Goal: Navigation & Orientation: Find specific page/section

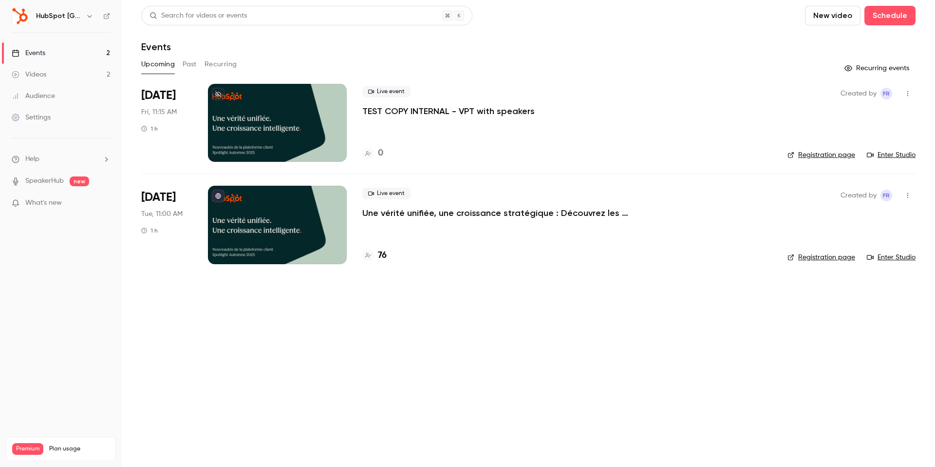
click at [267, 151] on div at bounding box center [277, 123] width 139 height 78
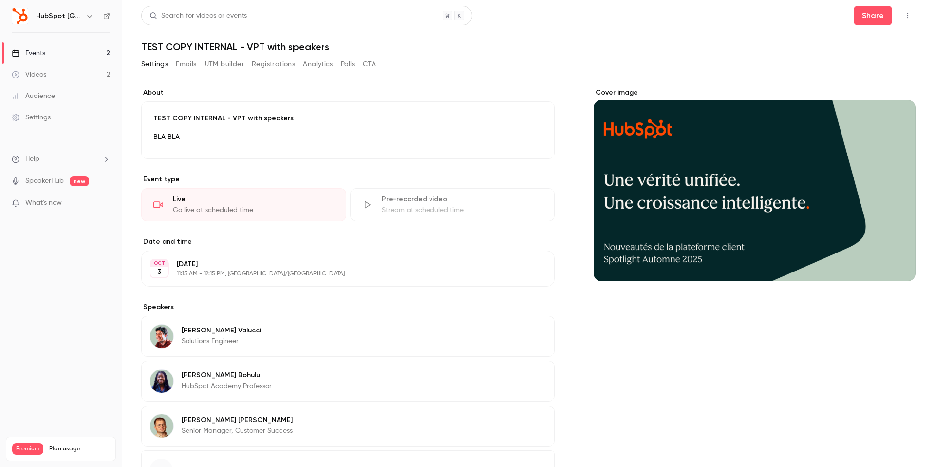
click at [62, 89] on link "Audience" at bounding box center [61, 95] width 122 height 21
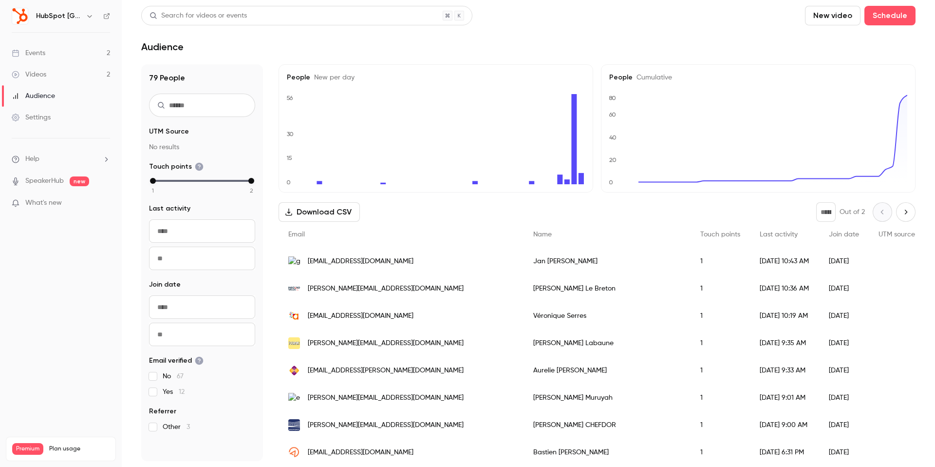
click at [53, 76] on link "Videos 2" at bounding box center [61, 74] width 122 height 21
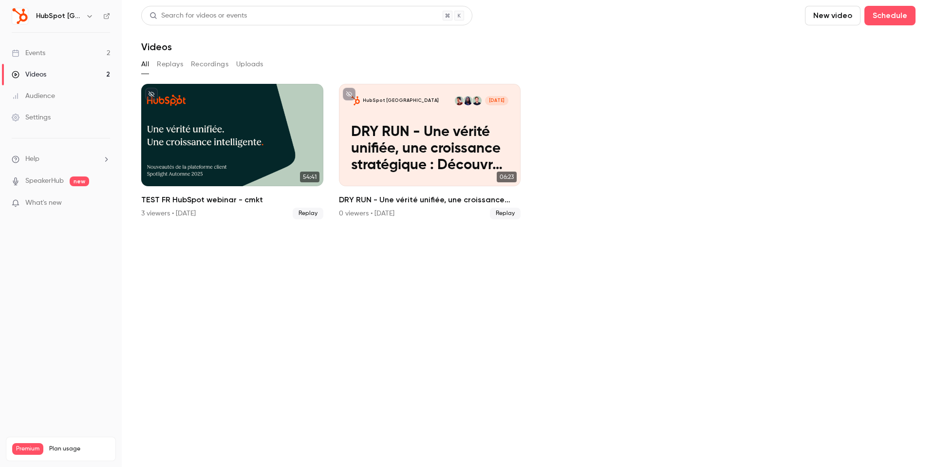
click at [54, 62] on link "Events 2" at bounding box center [61, 52] width 122 height 21
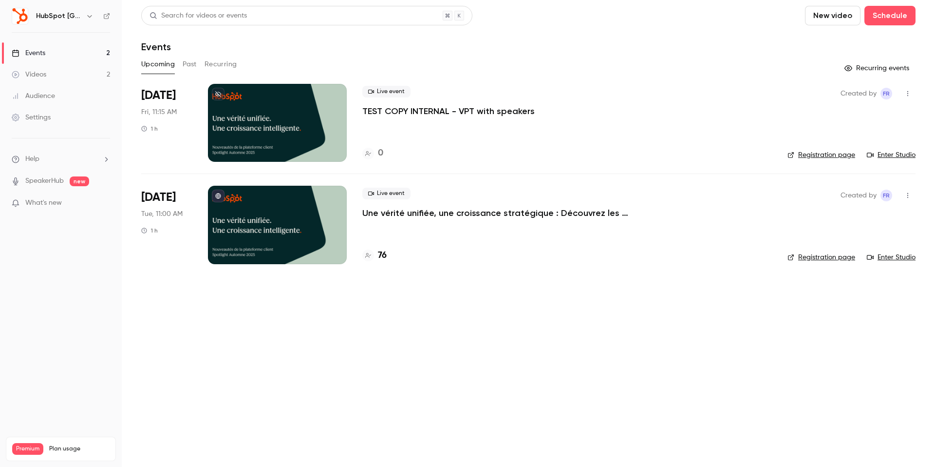
click at [885, 152] on link "Enter Studio" at bounding box center [891, 155] width 49 height 10
click at [278, 110] on div at bounding box center [277, 123] width 139 height 78
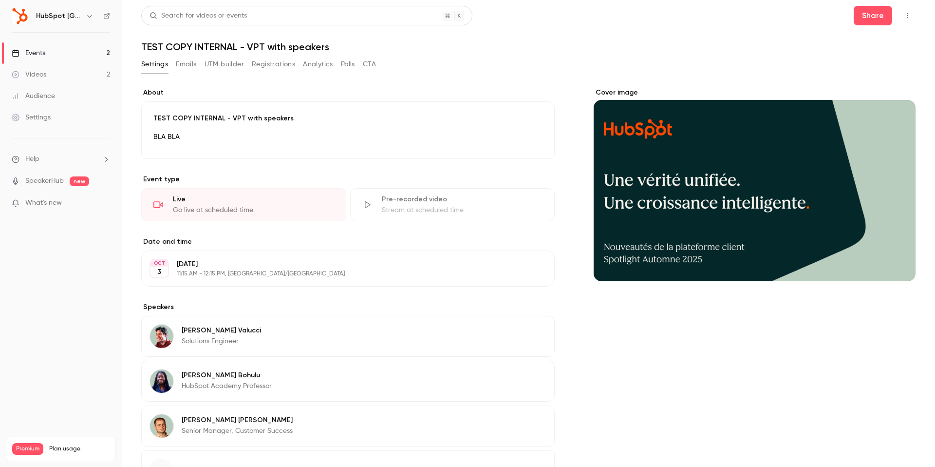
click at [98, 73] on link "Videos 2" at bounding box center [61, 74] width 122 height 21
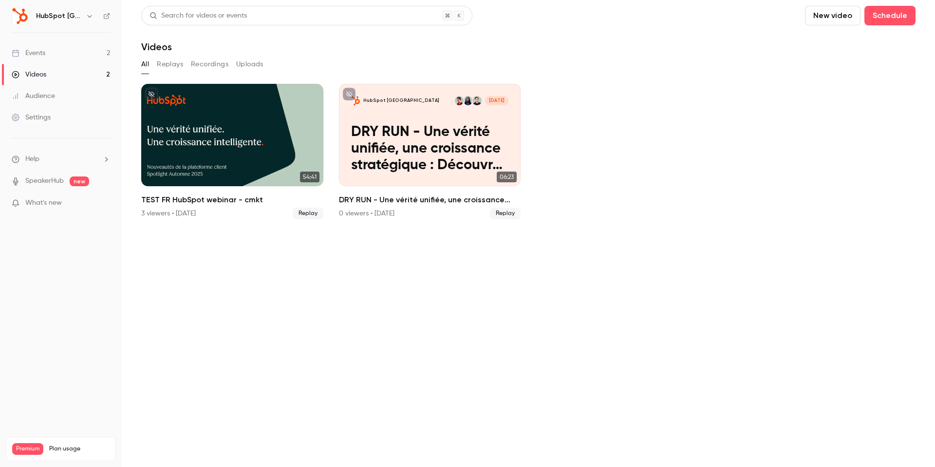
click at [57, 55] on link "Events 2" at bounding box center [61, 52] width 122 height 21
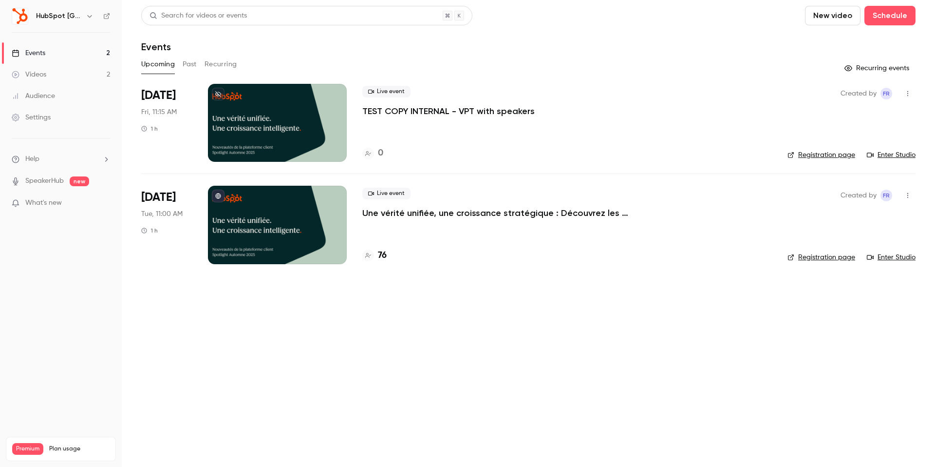
click at [887, 154] on link "Enter Studio" at bounding box center [891, 155] width 49 height 10
